Goal: Task Accomplishment & Management: Manage account settings

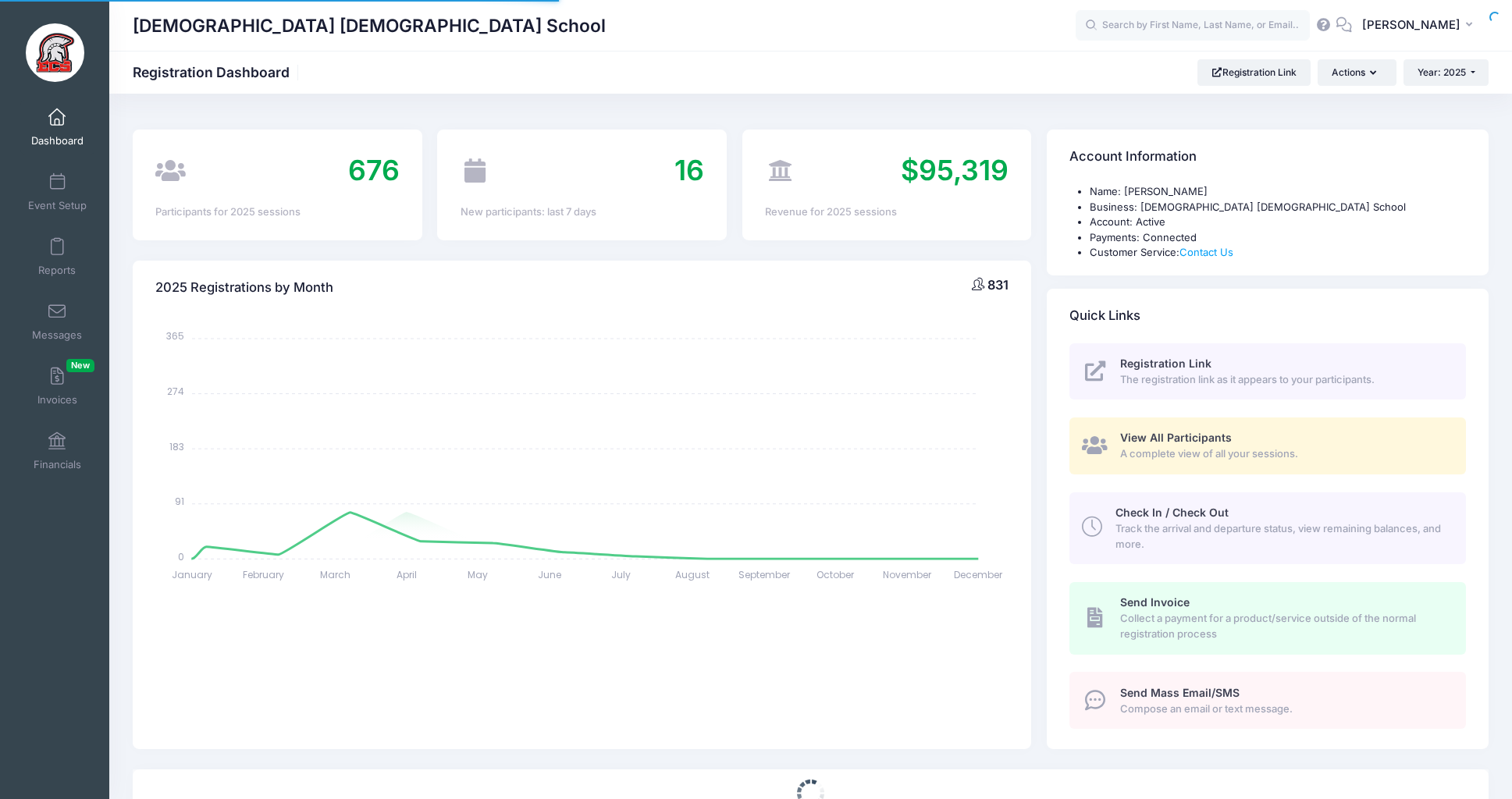
select select
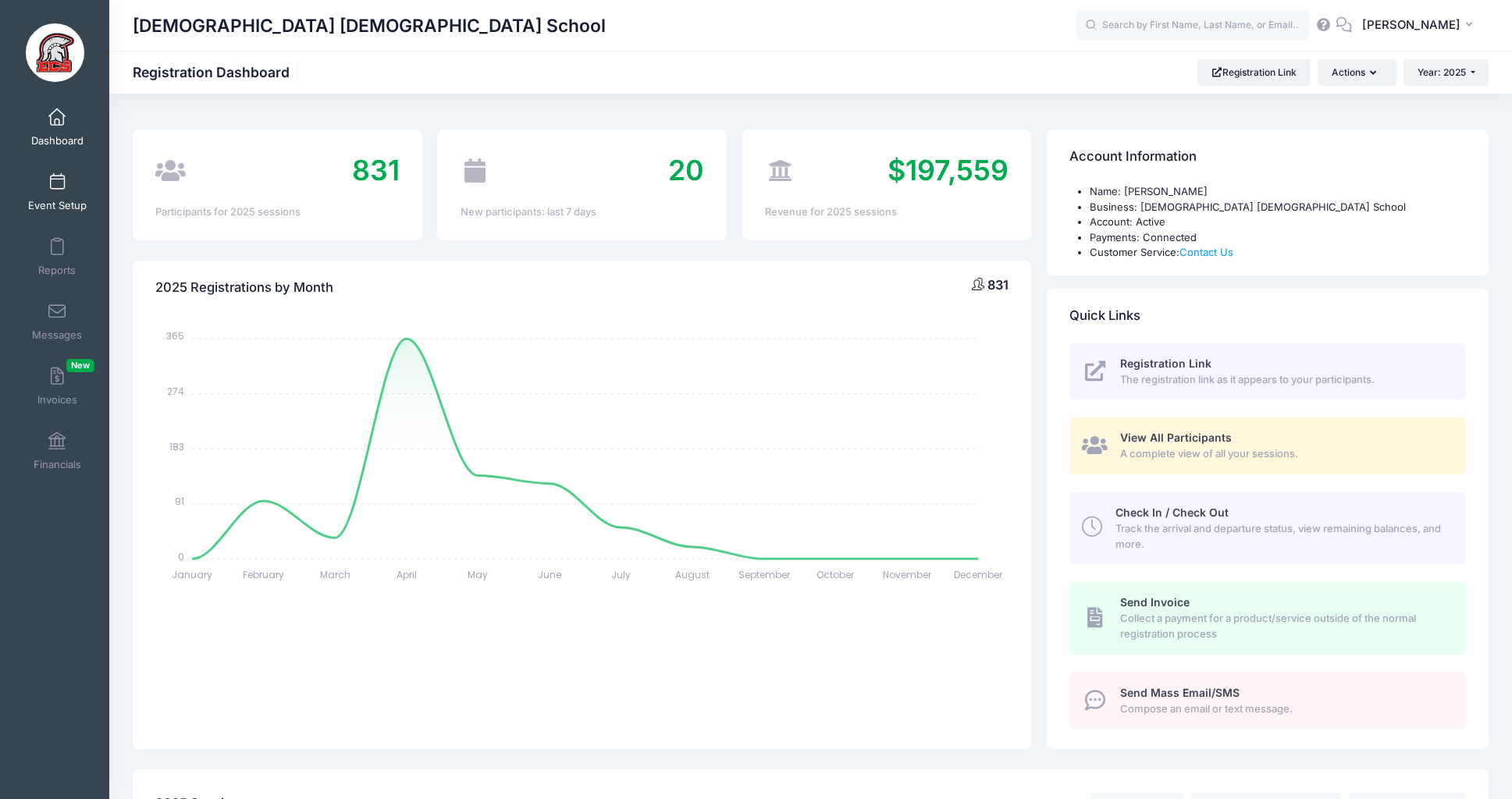
click at [64, 192] on link "Event Setup" at bounding box center [57, 192] width 74 height 55
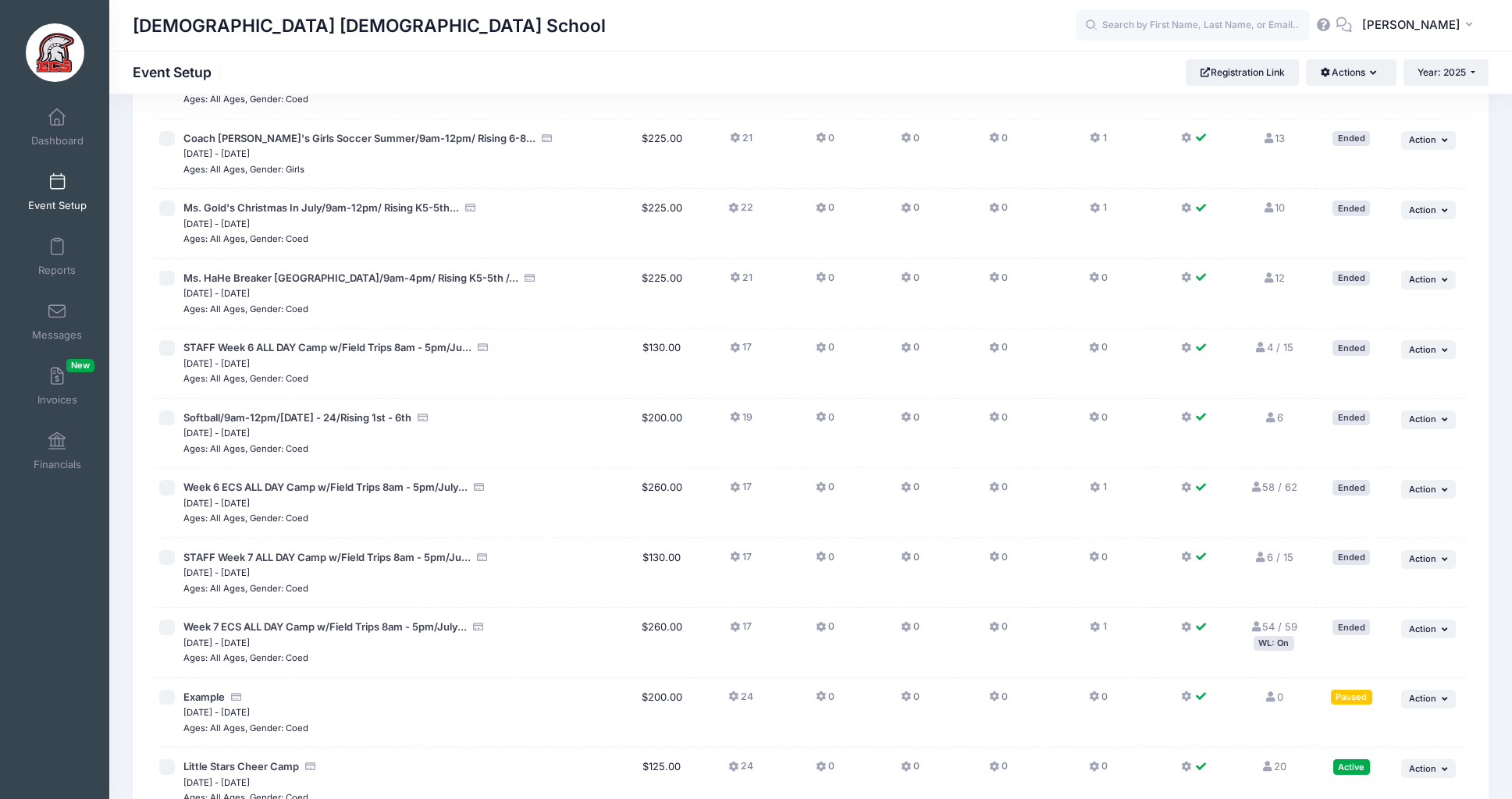
scroll to position [2760, 0]
